Goal: Navigation & Orientation: Find specific page/section

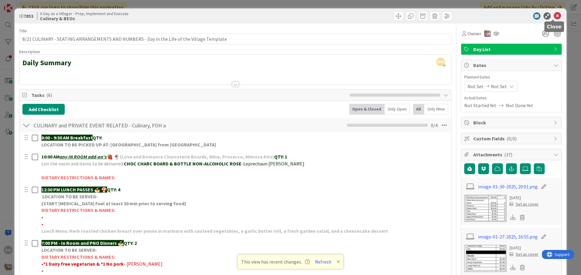
click at [553, 14] on icon at bounding box center [556, 15] width 7 height 7
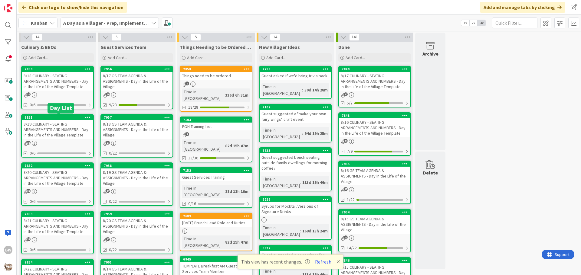
click at [56, 119] on div "7851" at bounding box center [58, 118] width 69 height 4
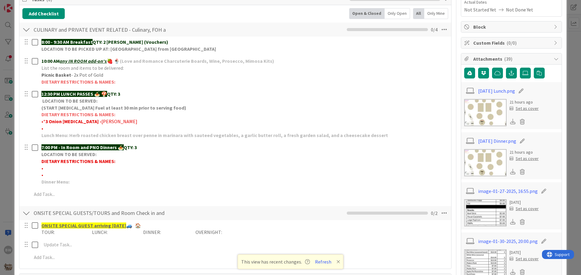
scroll to position [91, 0]
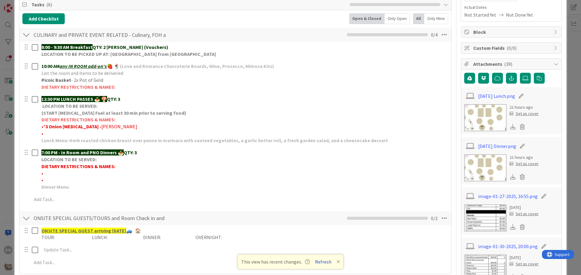
click at [324, 262] on button "Refresh" at bounding box center [323, 262] width 21 height 8
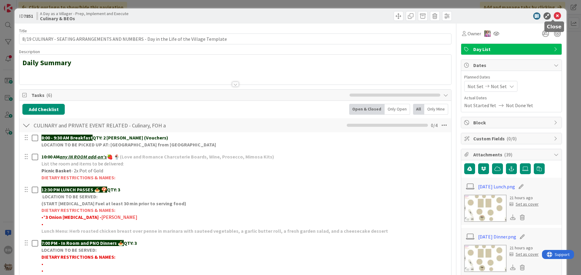
click at [553, 15] on icon at bounding box center [556, 15] width 7 height 7
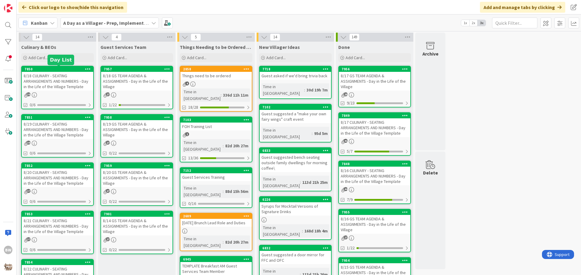
click at [49, 70] on div "7850" at bounding box center [58, 69] width 69 height 4
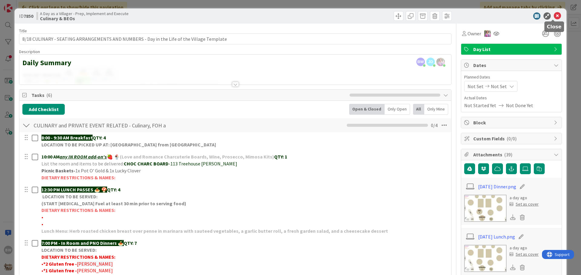
click at [554, 13] on icon at bounding box center [556, 15] width 7 height 7
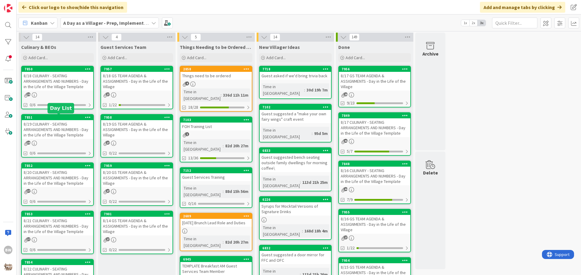
click at [59, 118] on div "7851" at bounding box center [58, 118] width 69 height 4
